Goal: Navigation & Orientation: Find specific page/section

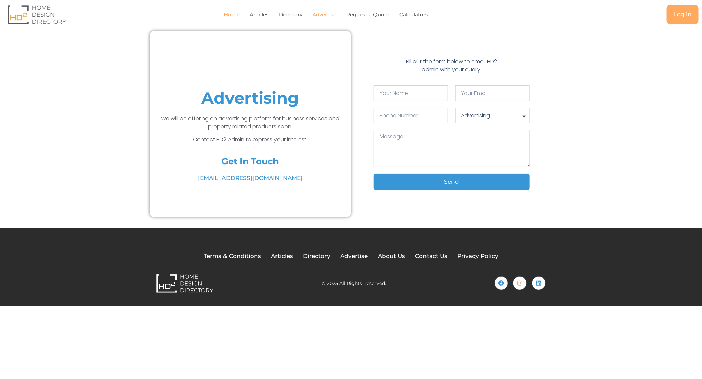
click at [230, 13] on link "Home" at bounding box center [232, 14] width 16 height 15
